Goal: Task Accomplishment & Management: Manage account settings

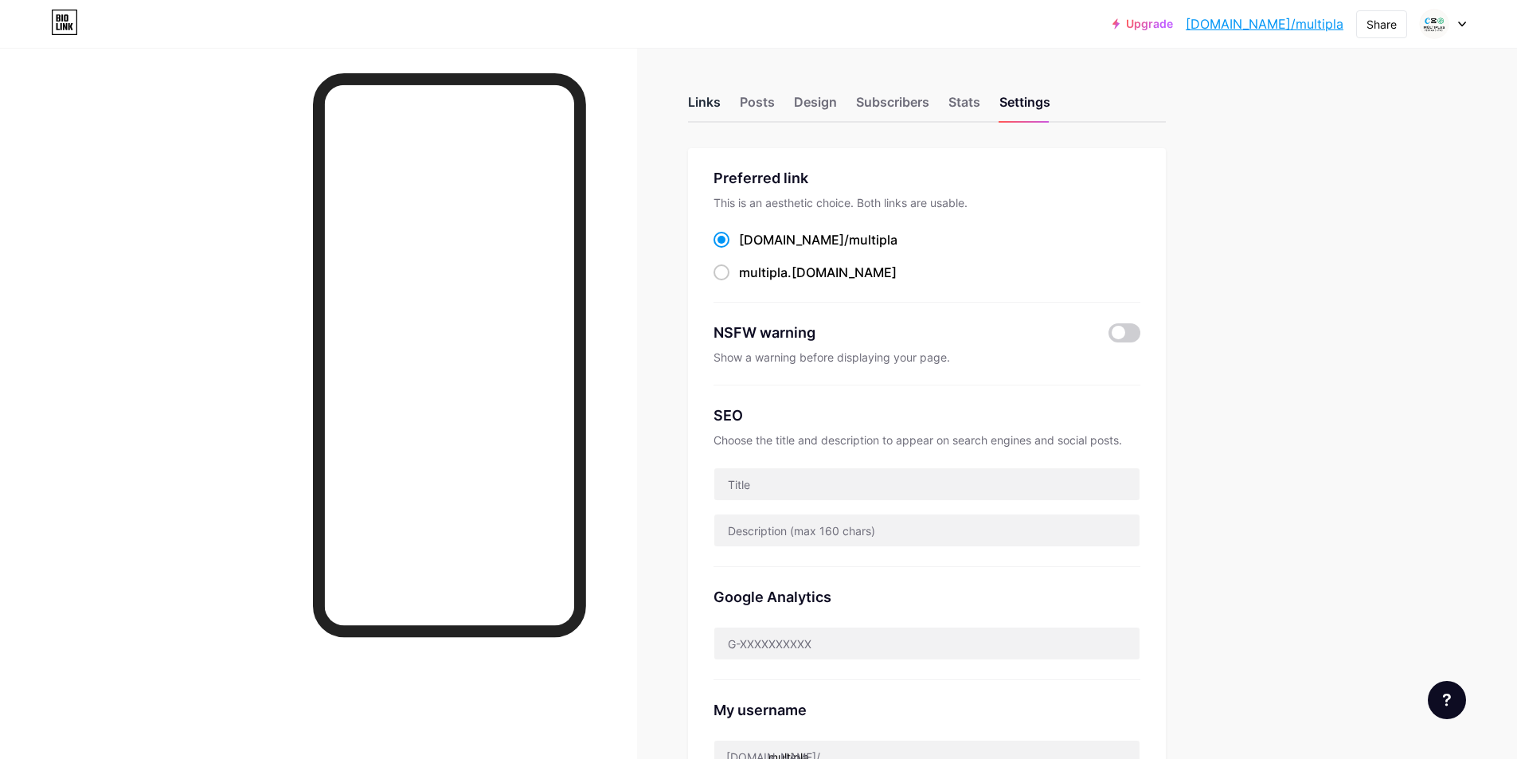
click at [718, 99] on div "Links" at bounding box center [704, 106] width 33 height 29
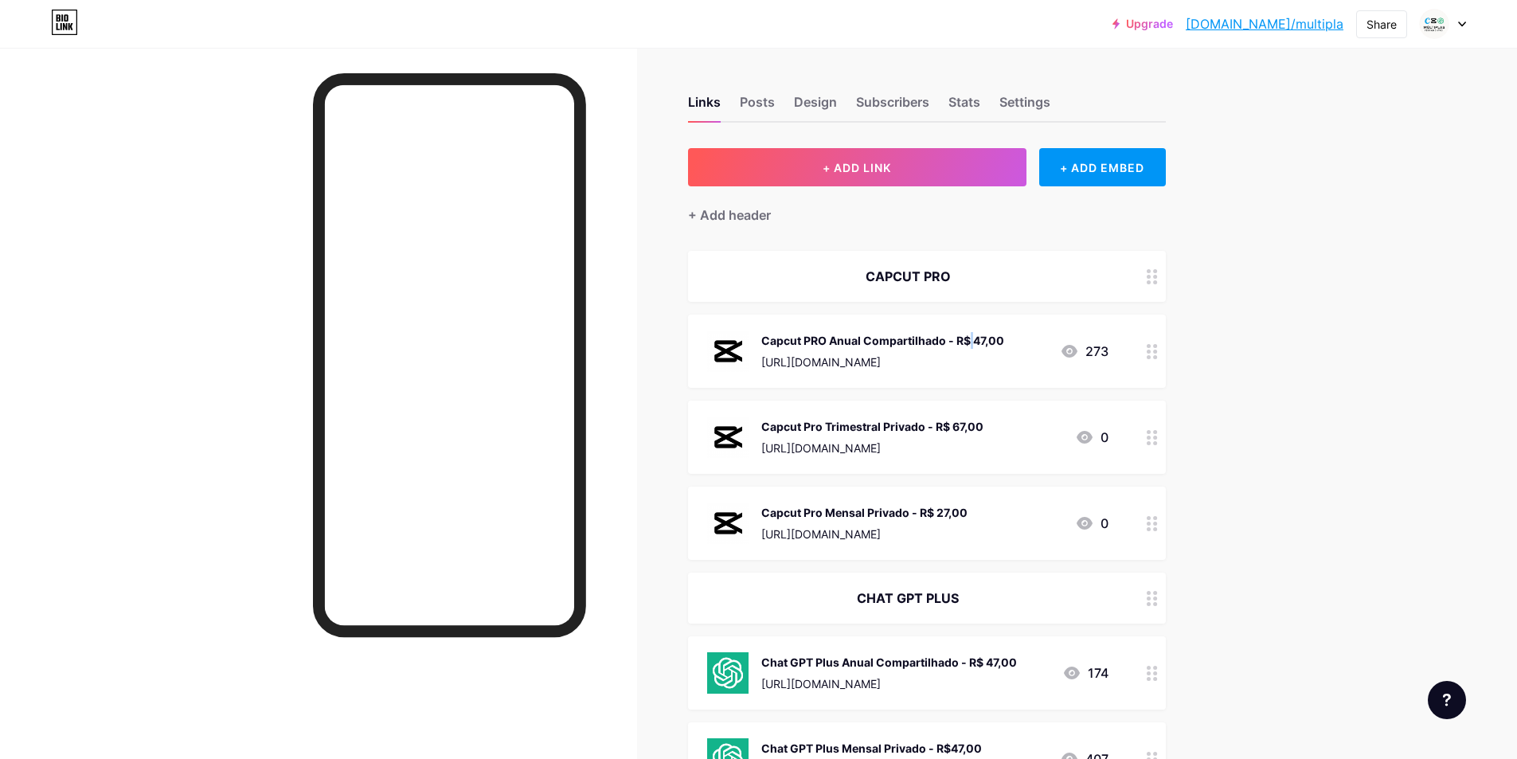
click at [910, 338] on div "Capcut PRO Anual Compartilhado - R$ 47,00" at bounding box center [882, 340] width 243 height 17
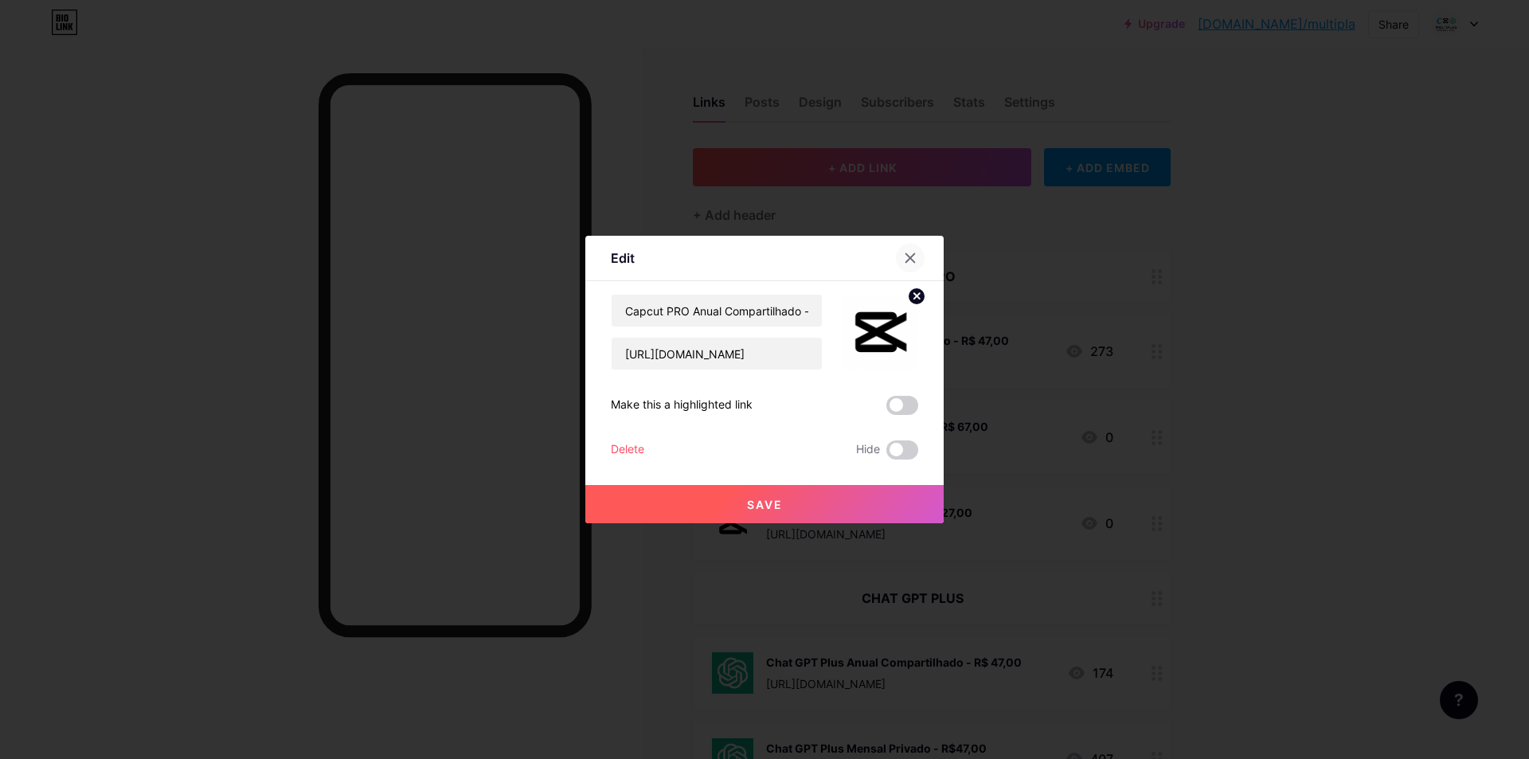
click at [909, 256] on icon at bounding box center [910, 258] width 9 height 9
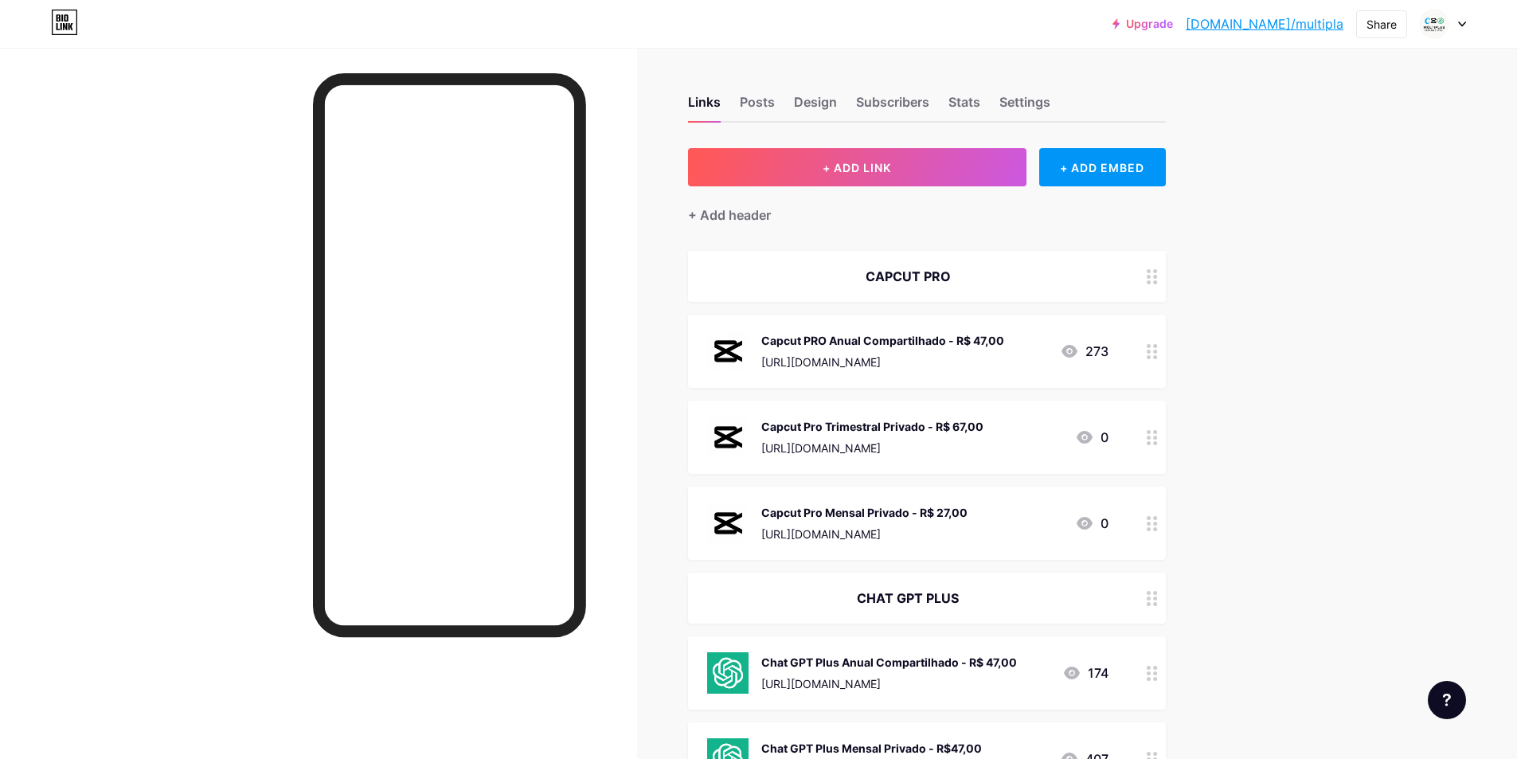
click at [942, 351] on div "Capcut PRO Anual Compartilhado - R$ 47,00 [URL][DOMAIN_NAME]" at bounding box center [882, 351] width 243 height 41
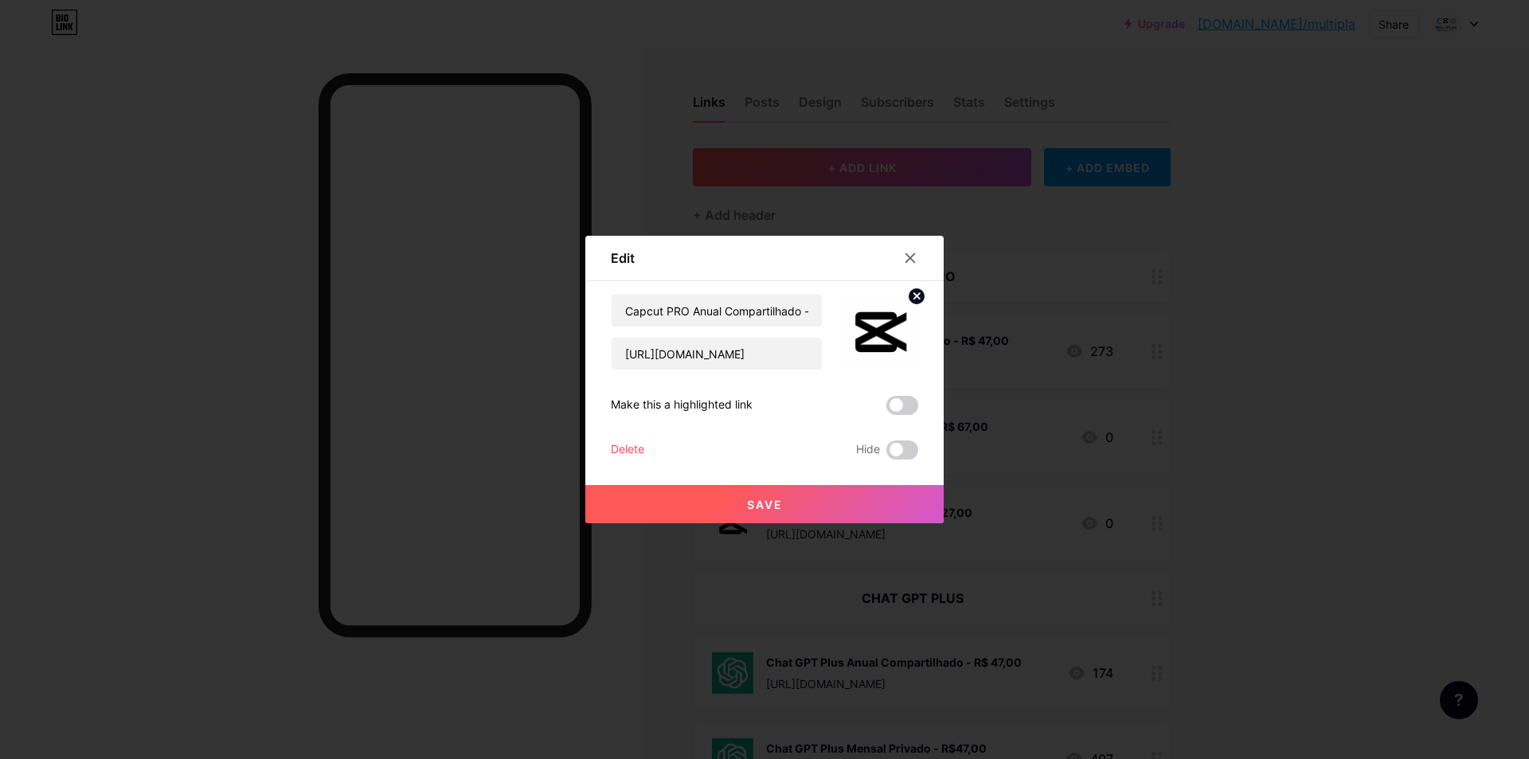
click at [876, 329] on img at bounding box center [880, 332] width 76 height 76
click at [918, 303] on circle at bounding box center [917, 297] width 18 height 18
click at [887, 344] on div "Picture" at bounding box center [880, 350] width 32 height 12
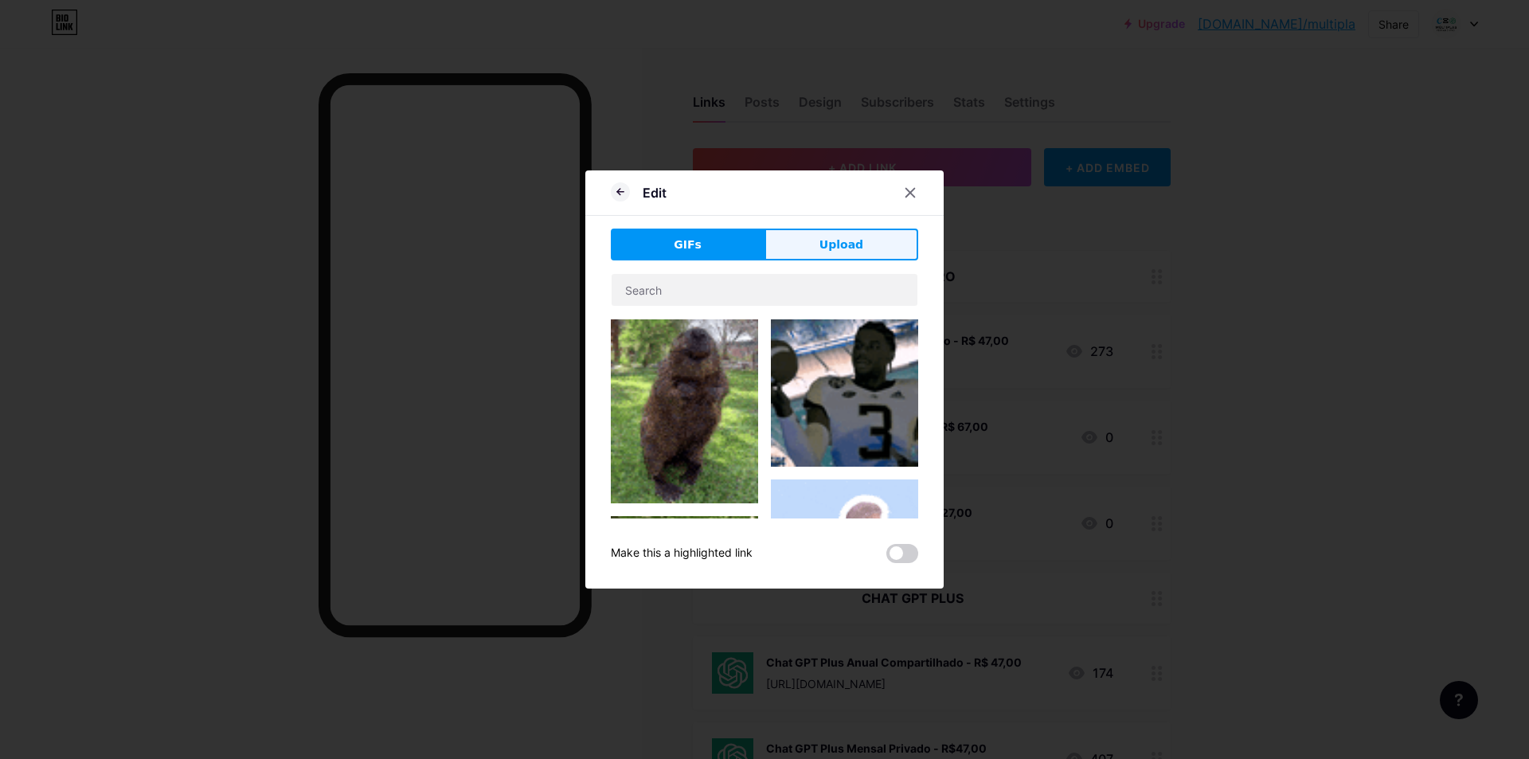
click at [810, 254] on button "Upload" at bounding box center [842, 245] width 154 height 32
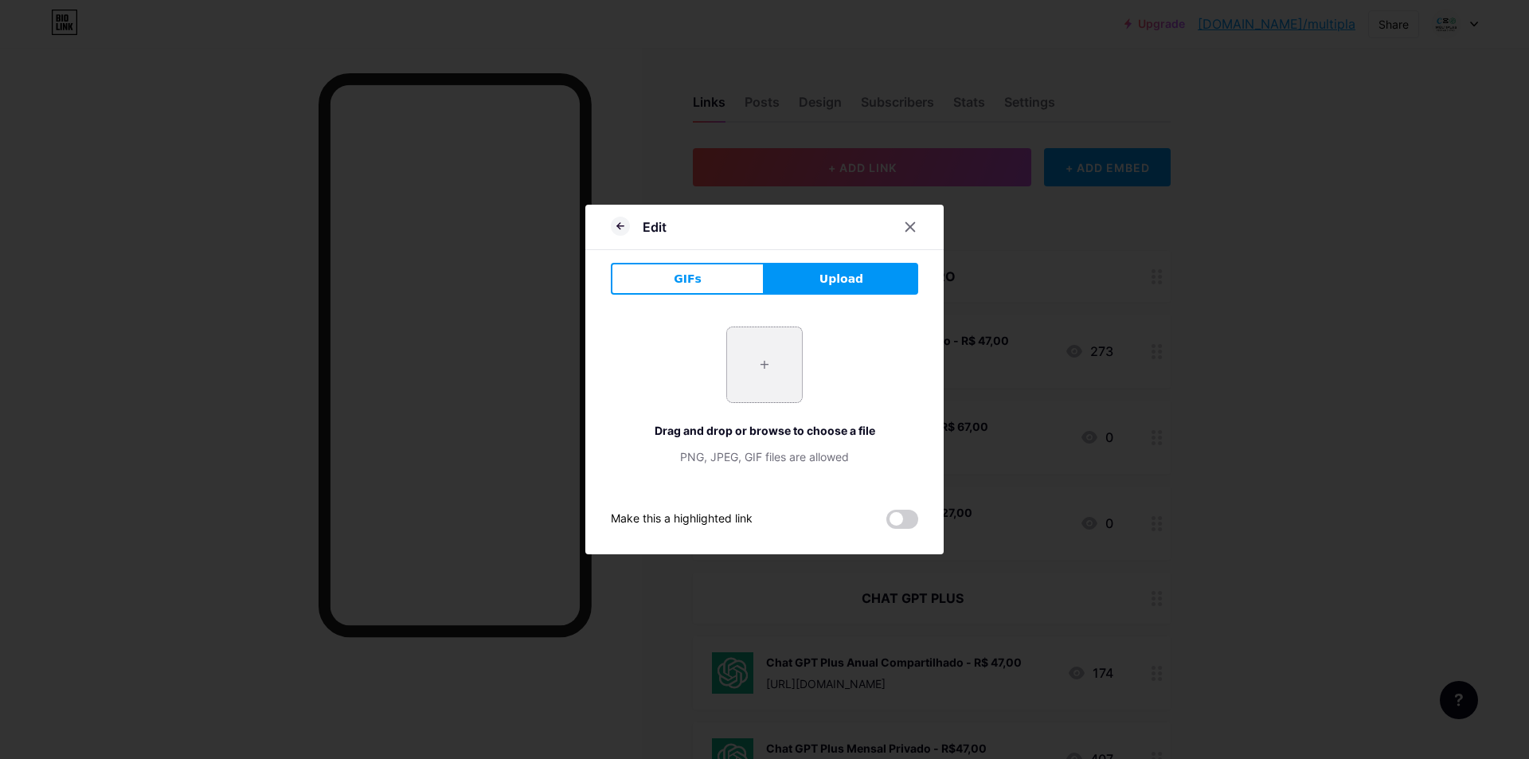
click at [748, 360] on input "file" at bounding box center [764, 364] width 75 height 75
type input "C:\fakepath\FOTOS PERFILPrancheta 1 copiar 3.jpg"
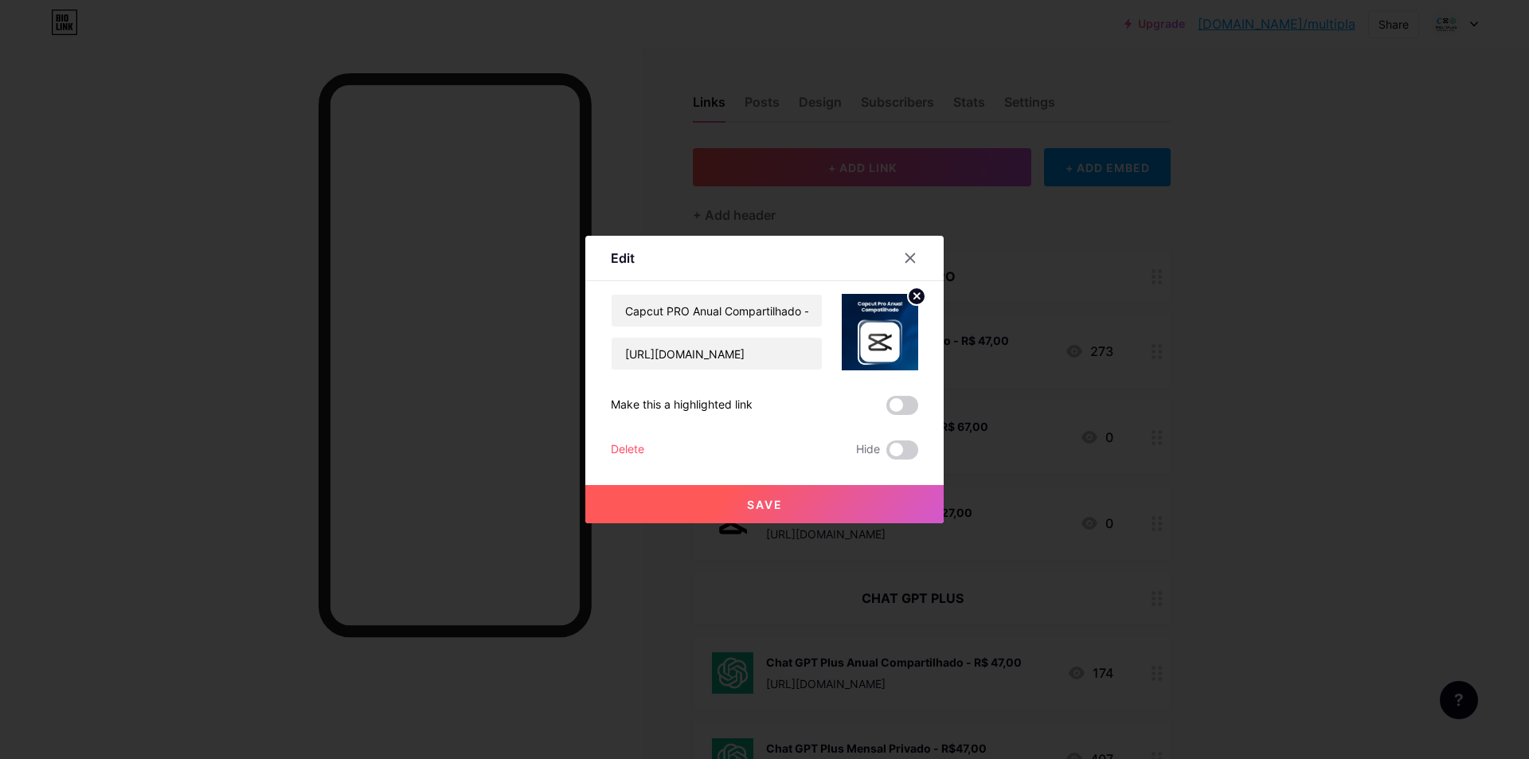
click at [795, 493] on button "Save" at bounding box center [764, 504] width 358 height 38
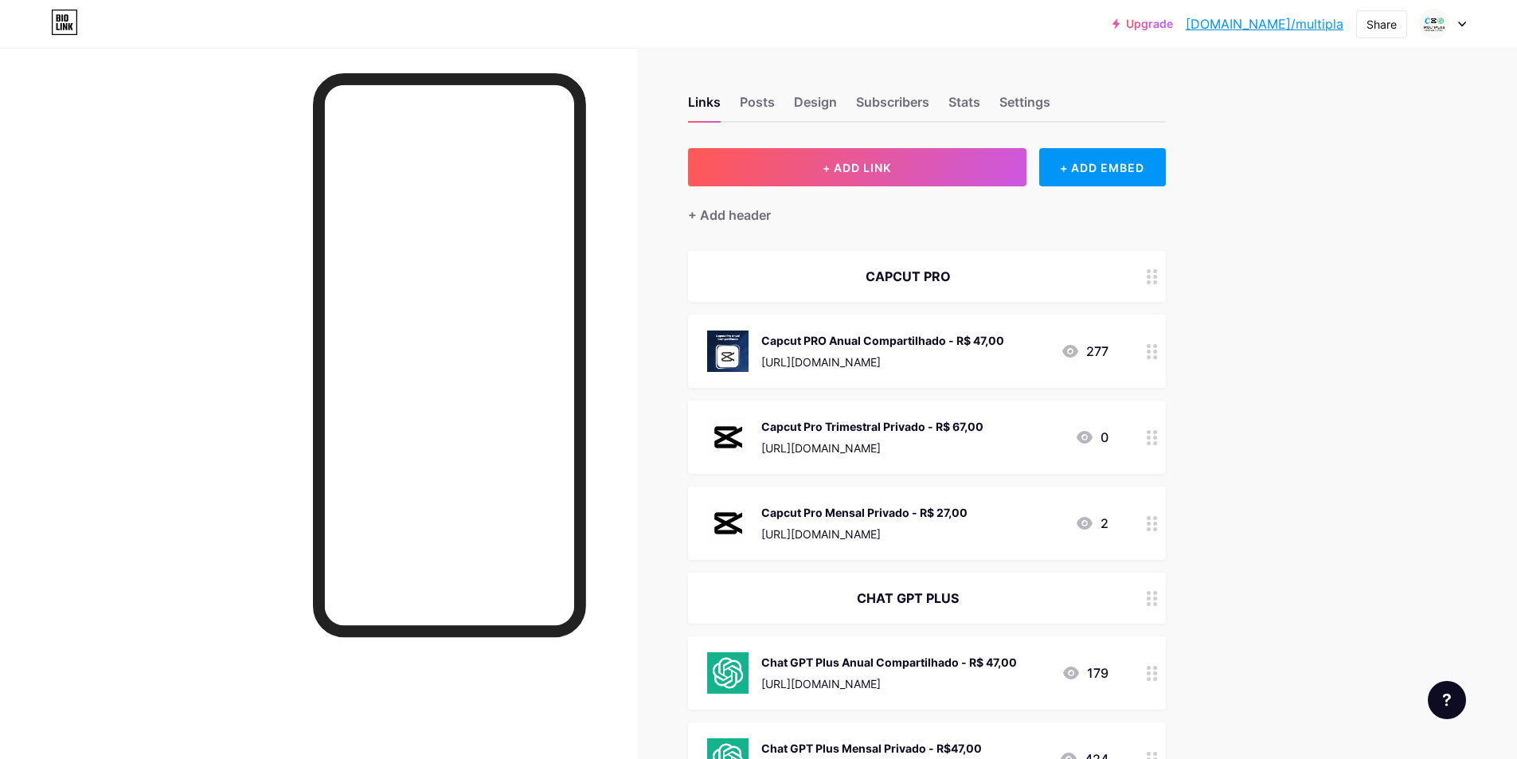
click at [887, 370] on div "Capcut PRO Anual Compartilhado - R$ 47,00 [URL][DOMAIN_NAME]" at bounding box center [882, 351] width 243 height 41
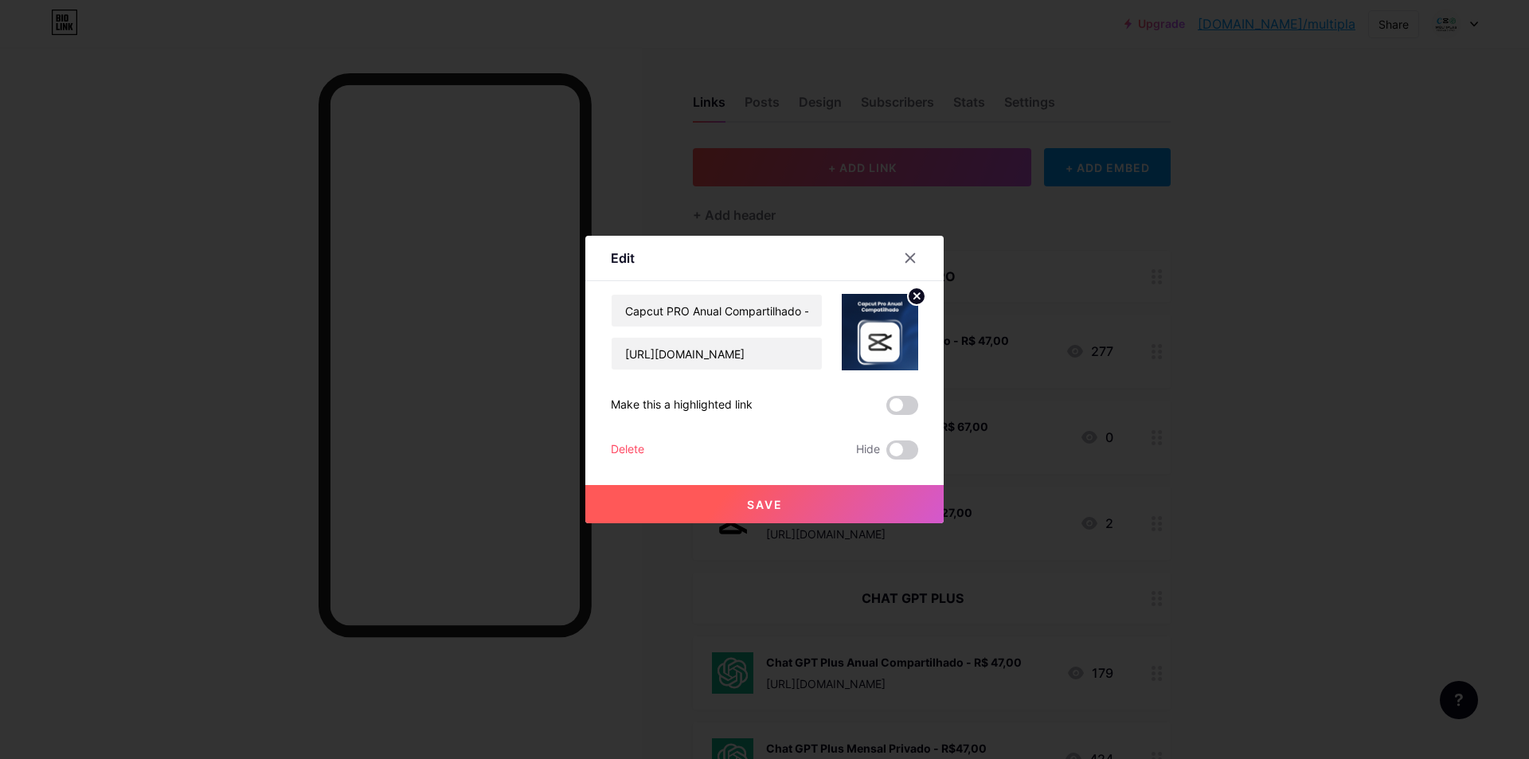
click at [914, 293] on icon at bounding box center [917, 296] width 6 height 6
click at [858, 326] on div "Picture" at bounding box center [880, 332] width 76 height 76
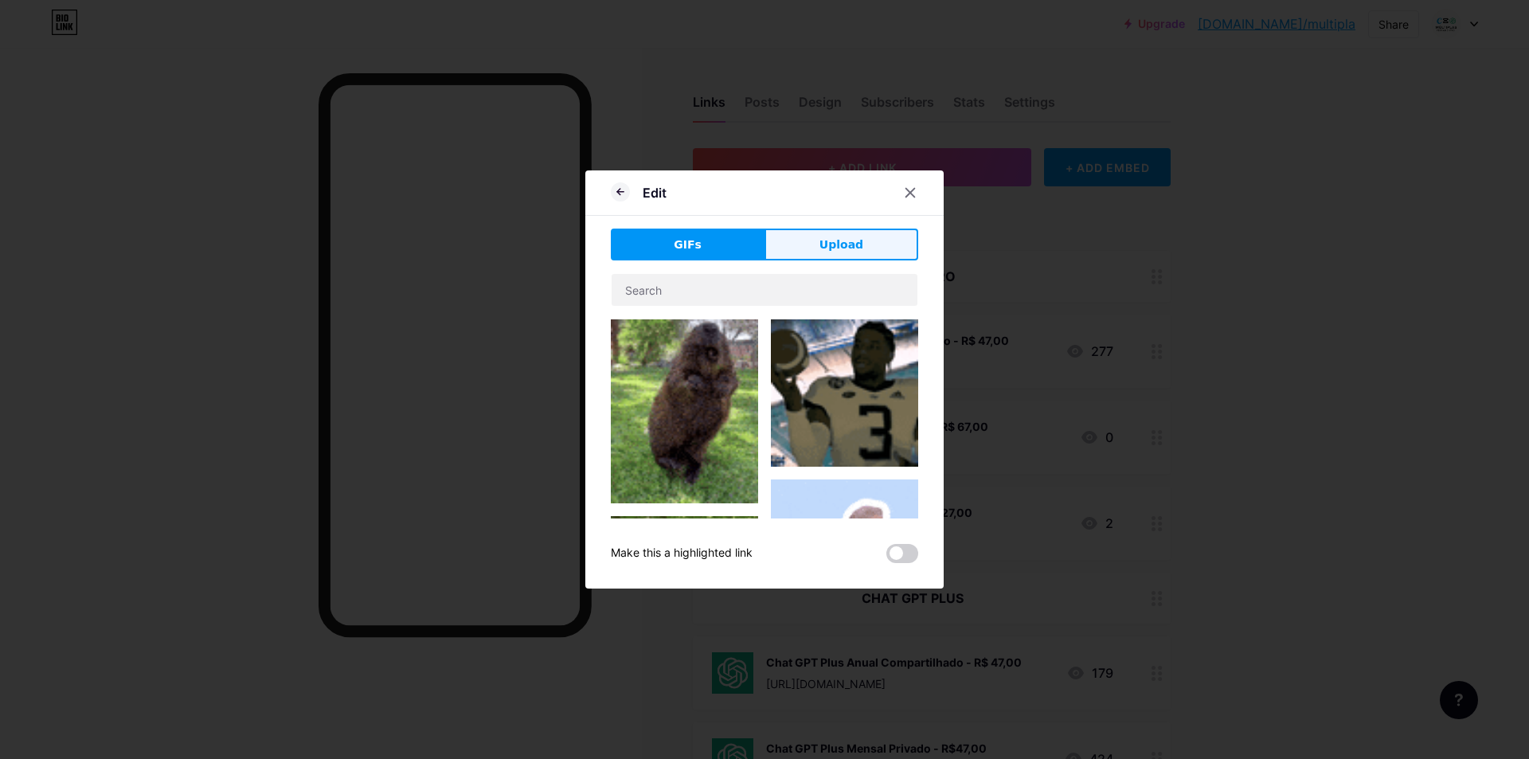
click at [844, 237] on span "Upload" at bounding box center [842, 245] width 44 height 17
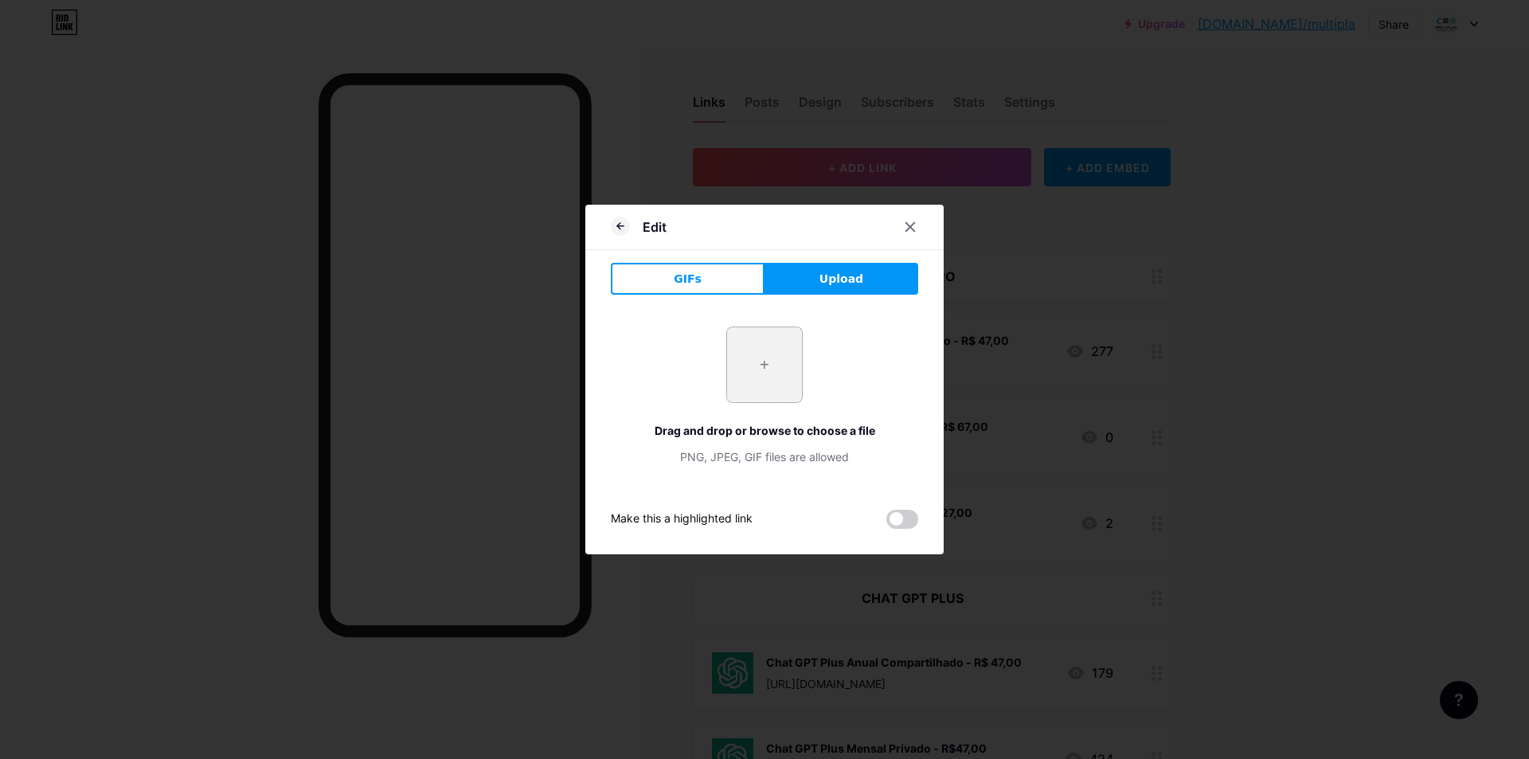
click at [761, 335] on input "file" at bounding box center [764, 364] width 75 height 75
type input "C:\fakepath\image (1).png"
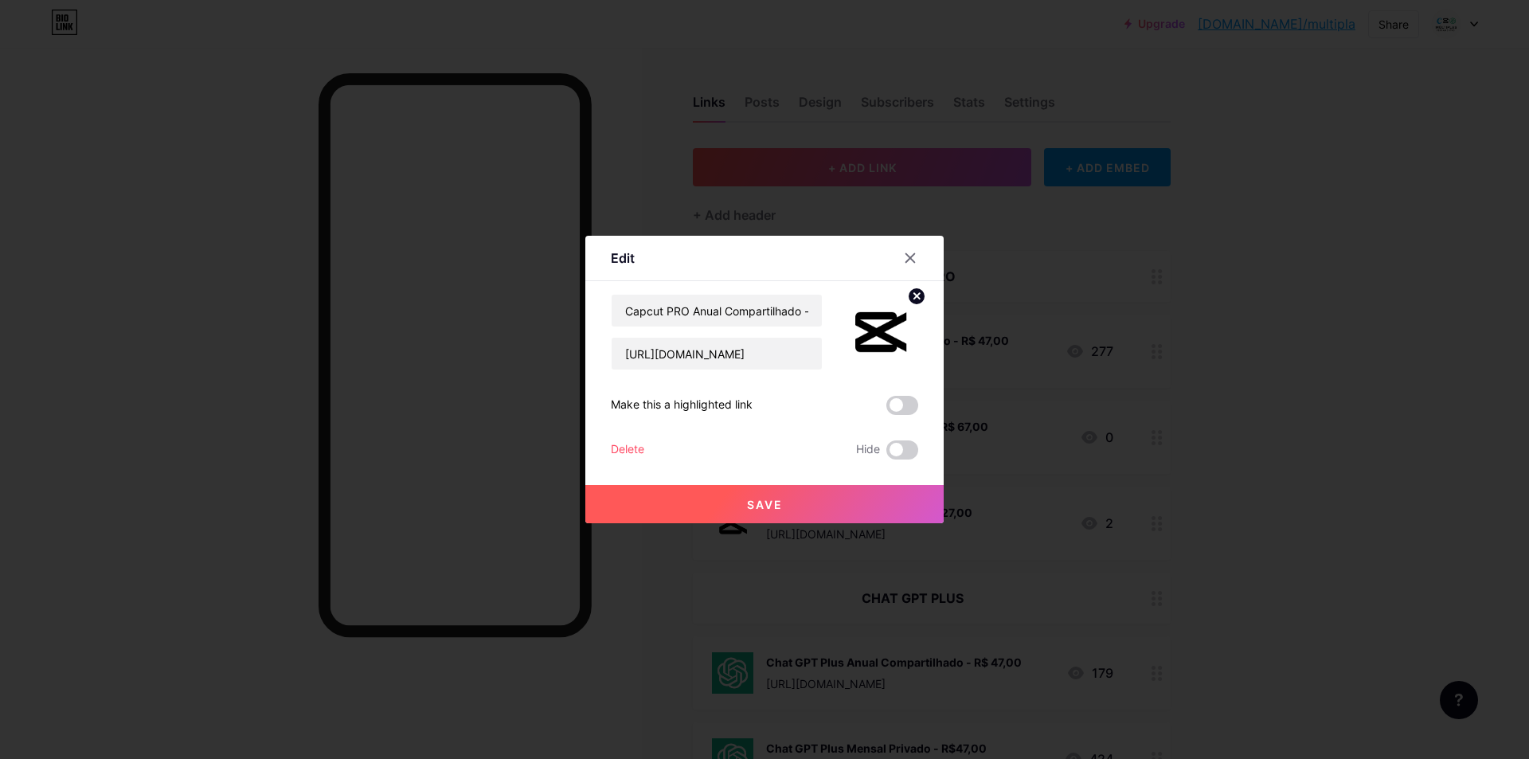
click at [804, 508] on button "Save" at bounding box center [764, 504] width 358 height 38
